Goal: Information Seeking & Learning: Find specific fact

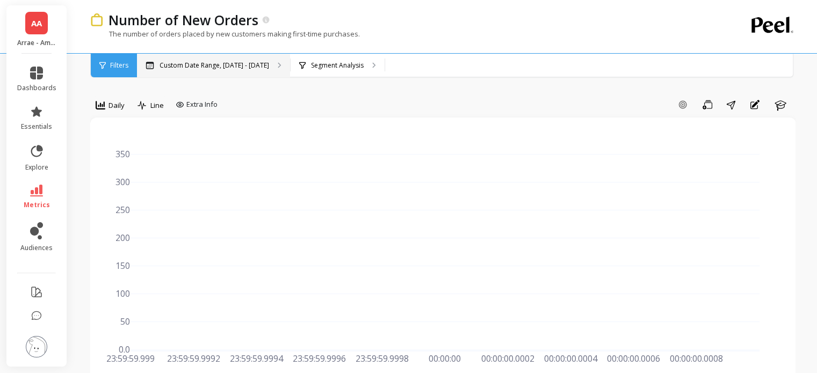
scroll to position [5, 0]
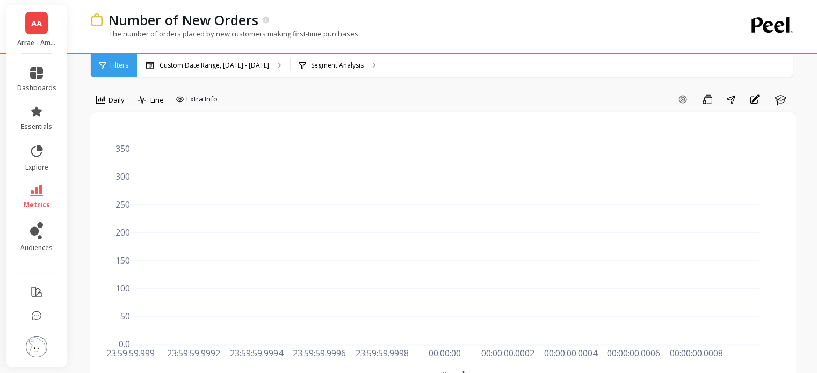
click at [244, 52] on div "Number of New Orders The number of orders placed by new customers making first-…" at bounding box center [398, 26] width 617 height 53
click at [241, 66] on p "Custom Date Range, [DATE] - [DATE]" at bounding box center [215, 65] width 110 height 9
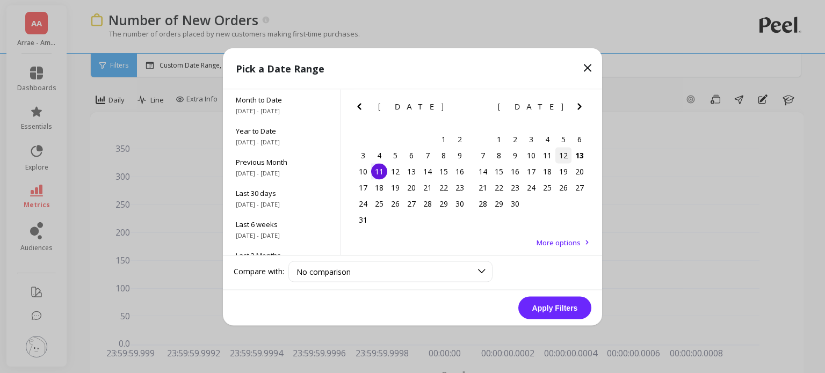
click at [562, 156] on div "12" at bounding box center [563, 155] width 16 height 16
click at [552, 305] on button "Apply Filters" at bounding box center [554, 308] width 73 height 23
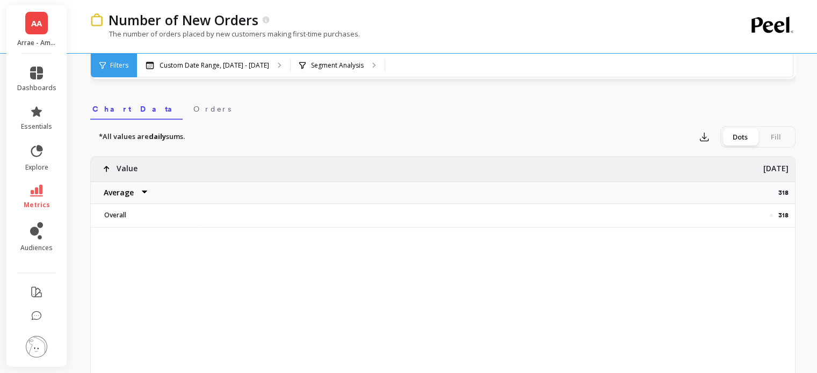
scroll to position [326, 0]
click at [782, 189] on p "318" at bounding box center [786, 191] width 17 height 9
copy p "318"
